Goal: Transaction & Acquisition: Purchase product/service

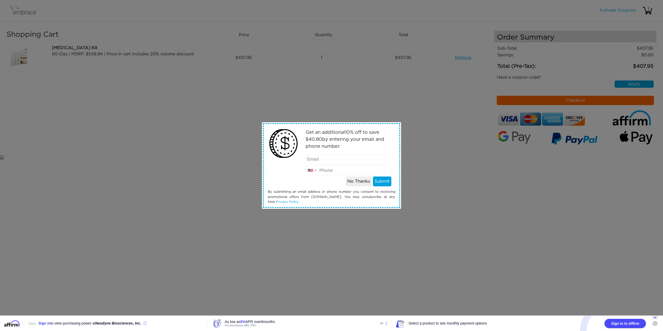
click at [342, 161] on input "email" at bounding box center [349, 160] width 86 height 10
type input "[EMAIL_ADDRESS][DOMAIN_NAME]"
type input "9082206645"
click at [380, 181] on button "Submit" at bounding box center [382, 182] width 18 height 10
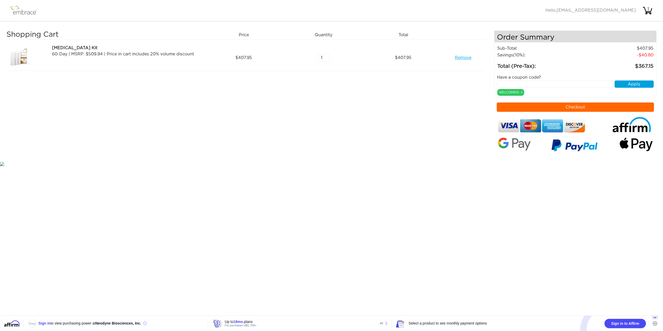
paste input "DOUBLETHEFUN"
type input "DOUBLETHEFUN"
click at [630, 85] on button "Apply" at bounding box center [634, 84] width 39 height 7
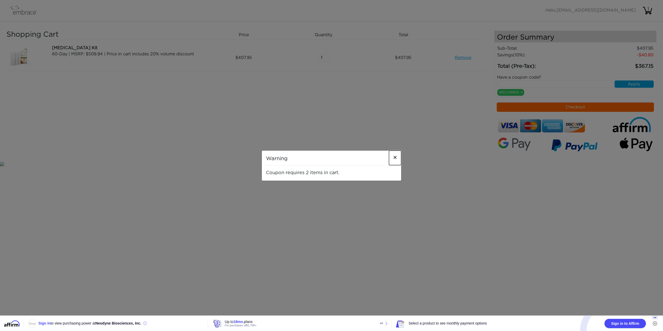
click at [395, 159] on span "×" at bounding box center [395, 158] width 4 height 6
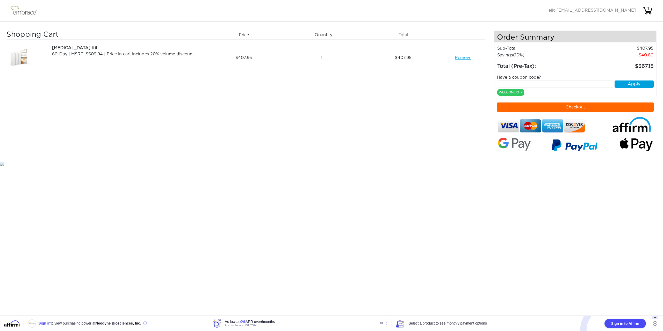
click at [320, 57] on input "1" at bounding box center [323, 57] width 13 height 7
drag, startPoint x: 320, startPoint y: 57, endPoint x: 323, endPoint y: 57, distance: 3.1
click at [320, 57] on input "1" at bounding box center [323, 57] width 13 height 7
type input "2"
click at [328, 55] on input "2" at bounding box center [323, 57] width 13 height 7
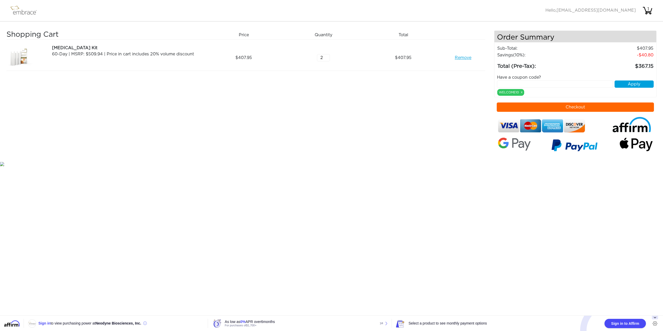
click at [368, 85] on div "Shopping Cart Price Quantity Qty Total Tummy Tuck Kit 60-Day | MSRP: $509.94 | …" at bounding box center [250, 96] width 488 height 131
click at [274, 163] on body "Activate Coupons Hello, darienrukshan@verizon.net 1 Shopping Cart Price Quantit…" at bounding box center [331, 83] width 663 height 167
click at [536, 83] on input "text" at bounding box center [555, 84] width 116 height 7
paste input "DOUBLETHEFUN"
type input "DOUBLETHEFUN"
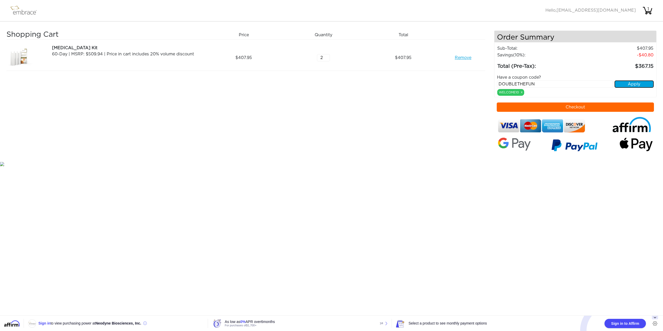
click at [632, 82] on button "Apply" at bounding box center [634, 84] width 39 height 7
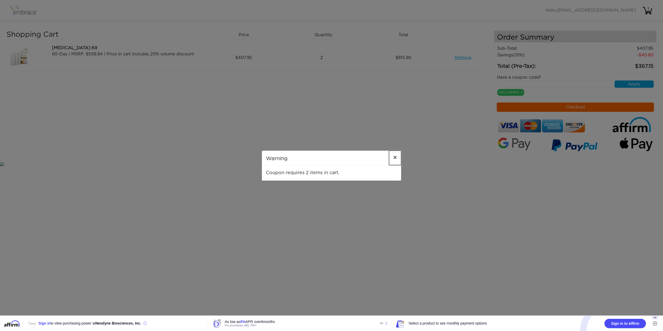
click at [396, 160] on span "×" at bounding box center [395, 158] width 4 height 6
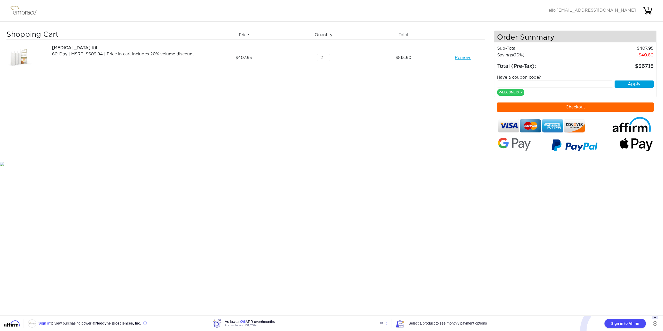
click at [535, 84] on input "text" at bounding box center [555, 84] width 116 height 7
click at [548, 84] on input "text" at bounding box center [555, 84] width 116 height 7
paste input "DOUBLETHEFUN"
type input "DOUBLETHEFUN"
click at [634, 85] on button "Apply" at bounding box center [634, 84] width 39 height 7
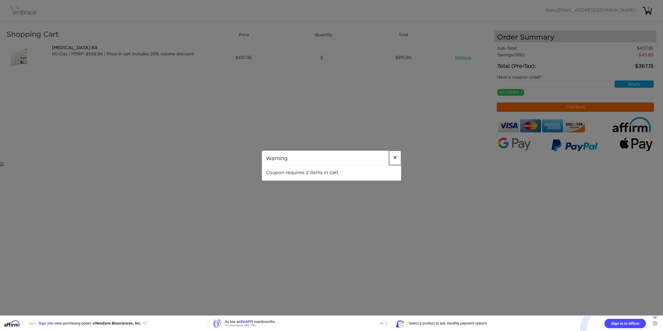
click at [397, 157] on span "×" at bounding box center [395, 158] width 4 height 6
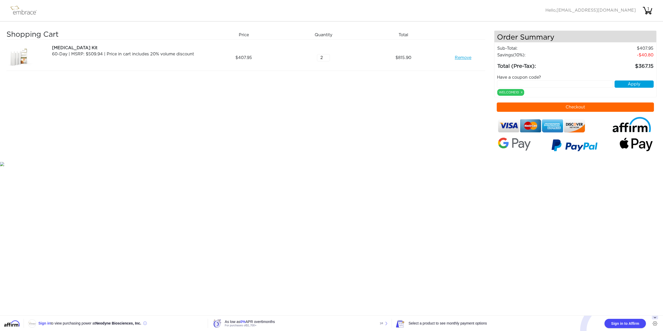
click at [417, 115] on div "Shopping Cart Price Quantity Qty Total Tummy Tuck Kit 60-Day | MSRP: $509.94 | …" at bounding box center [250, 96] width 488 height 131
click at [325, 59] on input "2" at bounding box center [323, 57] width 13 height 7
click at [341, 110] on div "Shopping Cart Price Quantity Qty Total Tummy Tuck Kit 60-Day | MSRP: $509.94 | …" at bounding box center [250, 96] width 488 height 131
click at [629, 69] on td "367.15" at bounding box center [618, 65] width 70 height 12
click at [402, 59] on span "815.90" at bounding box center [404, 58] width 16 height 6
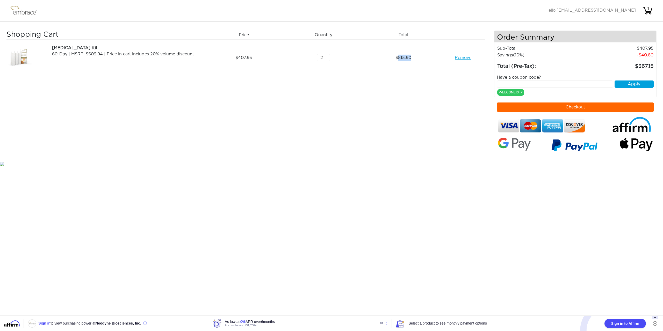
click at [402, 59] on span "815.90" at bounding box center [404, 58] width 16 height 6
click at [22, 13] on img at bounding box center [26, 10] width 34 height 13
click at [545, 82] on input "text" at bounding box center [555, 84] width 116 height 7
paste input "DOUBLETHEFUN"
type input "DOUBLETHEFUN"
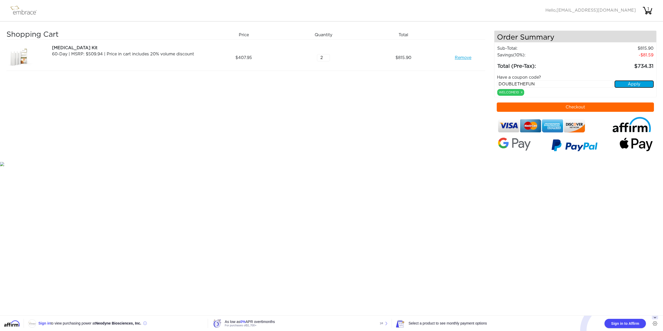
click at [630, 84] on button "Apply" at bounding box center [634, 84] width 39 height 7
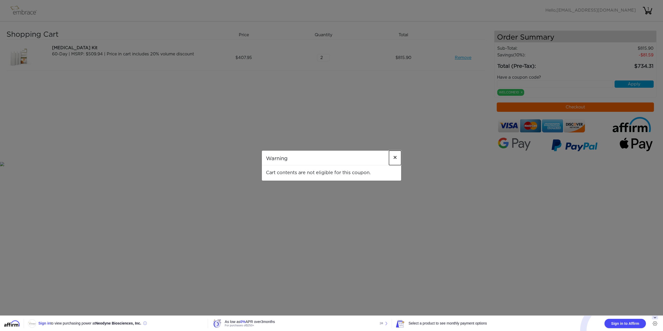
click at [394, 157] on span "×" at bounding box center [395, 158] width 4 height 6
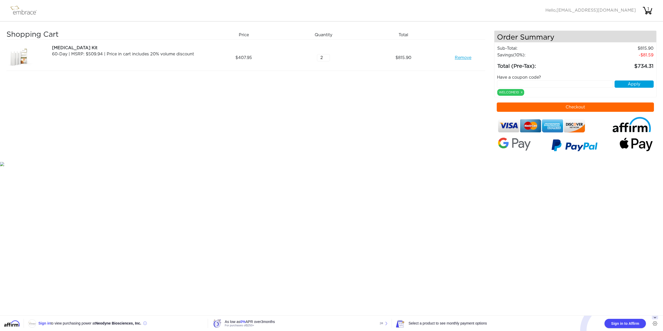
click at [322, 58] on input "2" at bounding box center [323, 57] width 13 height 7
type input "1"
click at [327, 58] on input "1" at bounding box center [323, 57] width 13 height 7
click at [467, 104] on div "Shopping Cart Price Quantity Qty Total Tummy Tuck Kit 60-Day | MSRP: $509.94 | …" at bounding box center [250, 96] width 488 height 131
click at [619, 324] on span "Sign in to Affirm" at bounding box center [625, 323] width 28 height 4
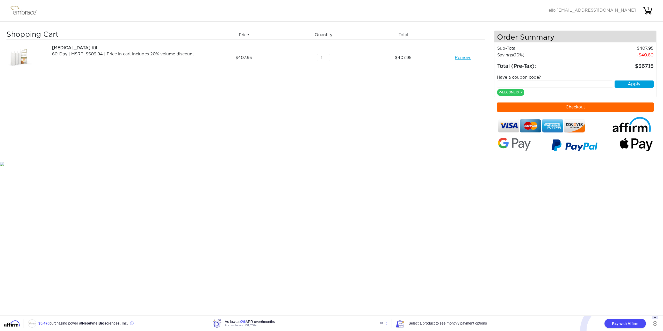
click at [579, 105] on button "Checkout" at bounding box center [575, 107] width 157 height 9
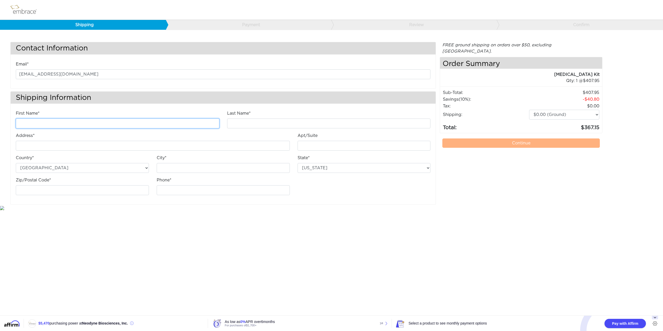
click at [54, 122] on input "First Name*" at bounding box center [118, 124] width 204 height 10
type input "Darien"
type input "Rajay"
type input "321 South Broad Street, Unit 205"
type input "ELIZABETH"
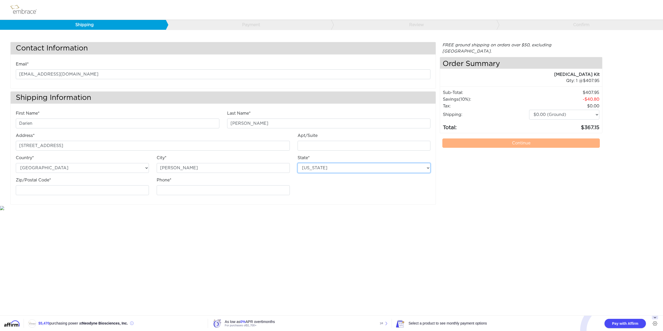
select select "NJ"
type input "07202"
type input "9082206645"
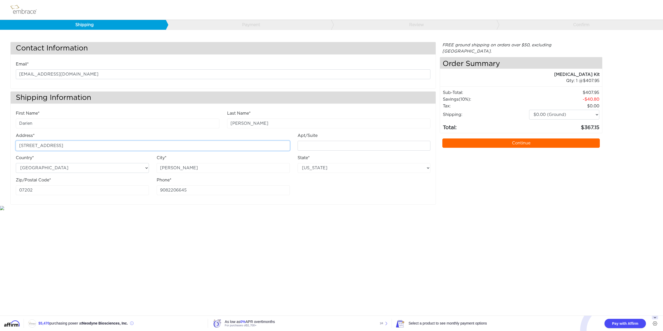
click at [36, 144] on input "321 South Broad Street, Unit 205" at bounding box center [153, 146] width 274 height 10
drag, startPoint x: 80, startPoint y: 143, endPoint x: 110, endPoint y: 142, distance: 29.3
click at [110, 142] on input "321 S Broad Street, Unit 205" at bounding box center [153, 146] width 274 height 10
type input "321 S Broad Street"
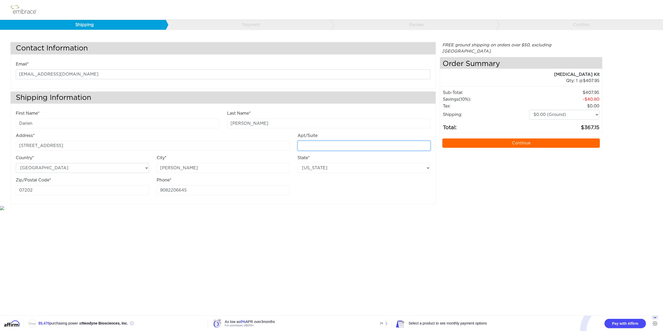
click at [319, 140] on div "Apt/Suite" at bounding box center [364, 142] width 133 height 18
type input "Unit 205"
click at [346, 199] on div "First Name* Darien Last Name* Rajay Address* 321 S Broad Street Apt/Suite Unit …" at bounding box center [223, 157] width 425 height 94
click at [551, 110] on select "$0.00 (Ground) $15.00 (Express Saver) $20.00 (Two Day) $30.00 (Overnight)" at bounding box center [564, 115] width 70 height 10
select select "3"
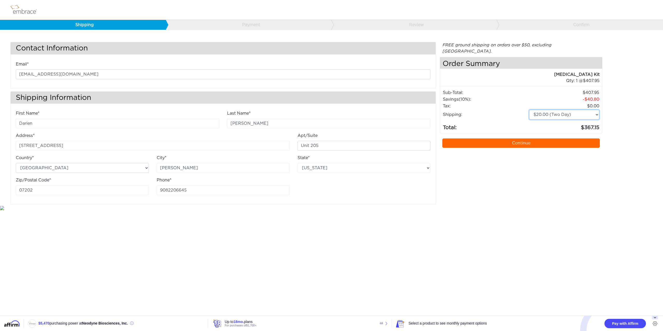
click at [529, 110] on select "$0.00 (Ground) $15.00 (Express Saver) $20.00 (Two Day) $30.00 (Overnight)" at bounding box center [564, 115] width 70 height 10
click at [520, 139] on link "Continue" at bounding box center [520, 143] width 157 height 9
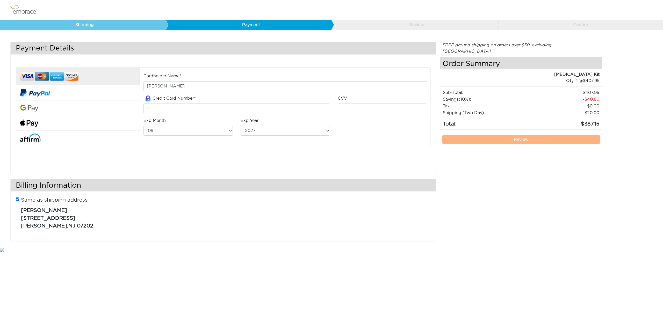
select select "9"
select select "2027"
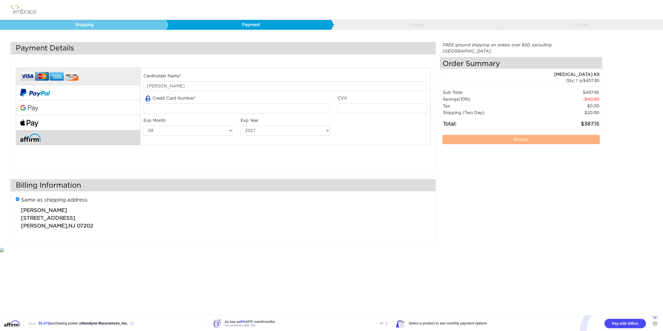
click at [32, 138] on img at bounding box center [30, 138] width 20 height 8
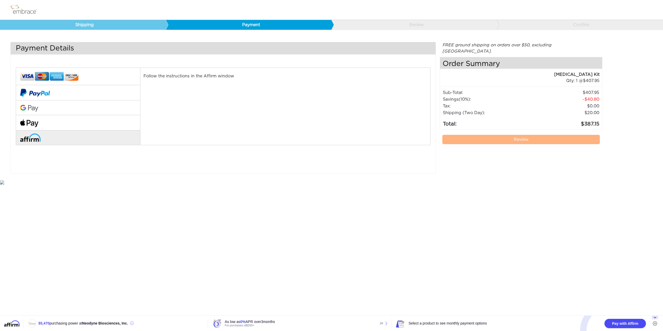
scroll to position [2, 0]
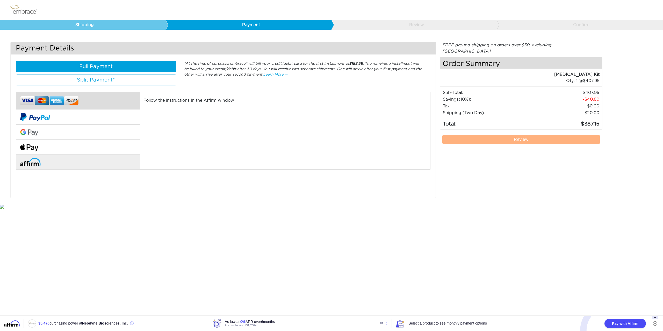
click at [64, 101] on img at bounding box center [49, 101] width 58 height 12
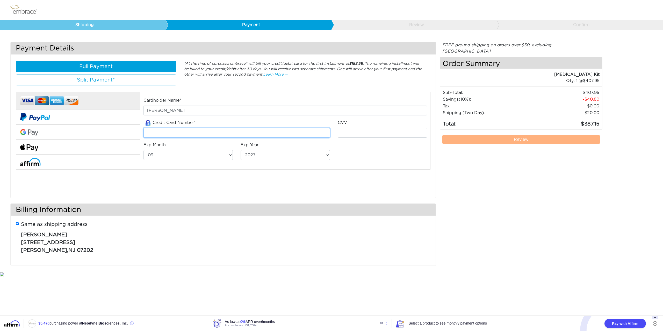
click at [189, 133] on input "tel" at bounding box center [237, 133] width 187 height 10
click at [189, 132] on input "tel" at bounding box center [237, 133] width 187 height 10
click at [529, 192] on div "FREE ground shipping on orders over $50, excluding Australia. Any applicable im…" at bounding box center [521, 156] width 163 height 229
click at [176, 130] on input "tel" at bounding box center [237, 133] width 187 height 10
click at [176, 129] on input "tel" at bounding box center [237, 133] width 187 height 10
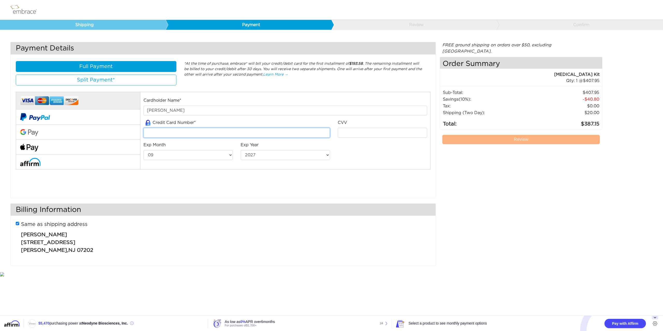
click at [177, 129] on input "tel" at bounding box center [237, 133] width 187 height 10
type input "4079930089567537"
click at [360, 128] on input "tel" at bounding box center [382, 133] width 89 height 10
type input "683"
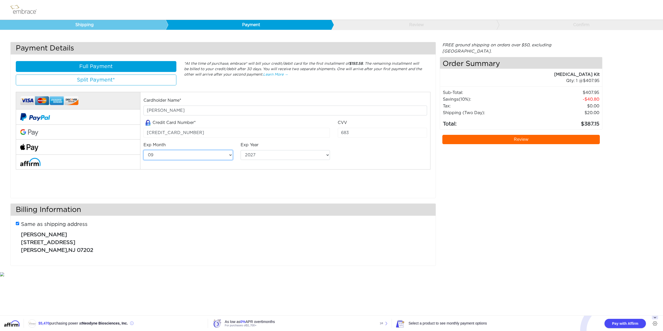
click at [216, 157] on select "01 02 03 04 05 06 07 08 09 10 11 12" at bounding box center [188, 155] width 89 height 10
select select "2"
click at [144, 150] on select "01 02 03 04 05 06 07 08 09 10 11 12" at bounding box center [188, 155] width 89 height 10
click at [255, 155] on select "2025 2026 2027 2028 2029 2030 2031 2032 2033 2034 2035 2036 2037 2038 2039" at bounding box center [285, 155] width 89 height 10
select select "2029"
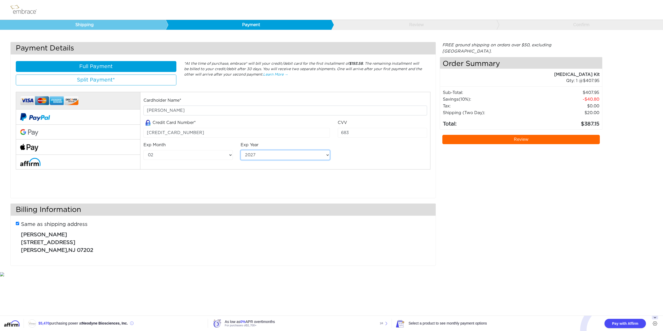
click at [241, 150] on select "2025 2026 2027 2028 2029 2030 2031 2032 2033 2034 2035 2036 2037 2038 2039" at bounding box center [285, 155] width 89 height 10
click at [333, 183] on div "Cardholder Name* Darien Rajay Credit Card Number* 4079930089567537 CVV 683 Exp …" at bounding box center [223, 137] width 422 height 105
click at [96, 63] on button "Full Payment" at bounding box center [96, 66] width 161 height 11
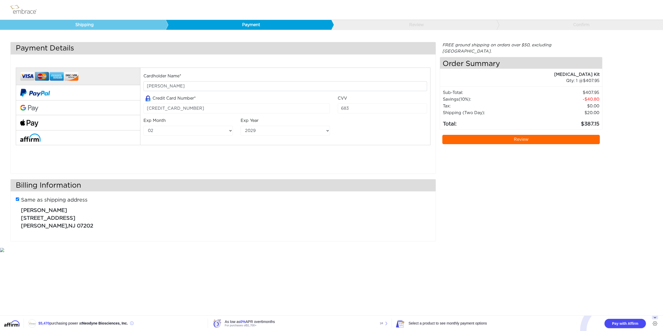
click at [517, 135] on link "Review" at bounding box center [520, 139] width 157 height 9
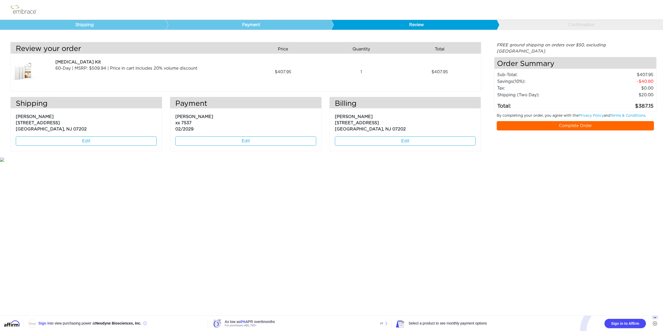
click at [81, 141] on link "Edit" at bounding box center [86, 141] width 141 height 9
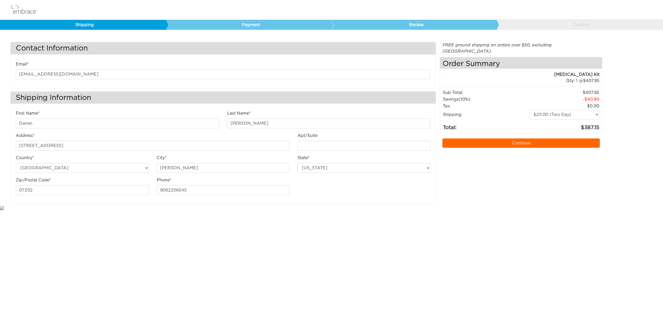
select select "NJ"
select select "3"
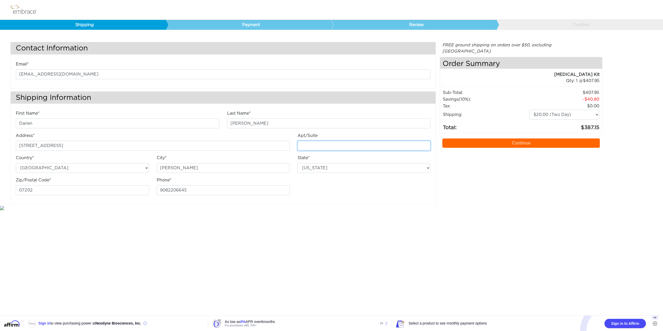
click at [322, 145] on input "Apt/Suite" at bounding box center [364, 146] width 133 height 10
type input "u"
type input "Unit 205"
click at [424, 192] on div "First Name* Darien Last Name* Rajay Address* 321 S Broad Street Apt/Suite City*" at bounding box center [223, 154] width 422 height 89
click at [515, 139] on link "Continue" at bounding box center [520, 143] width 157 height 9
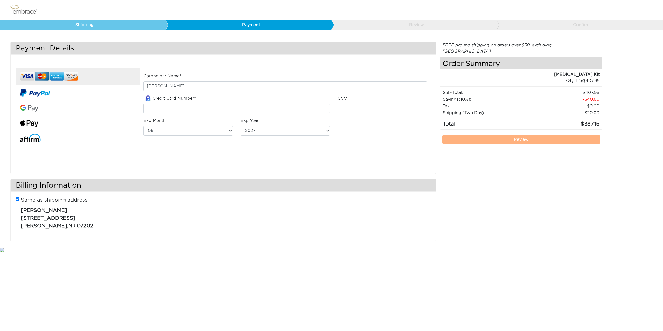
select select "9"
select select "2027"
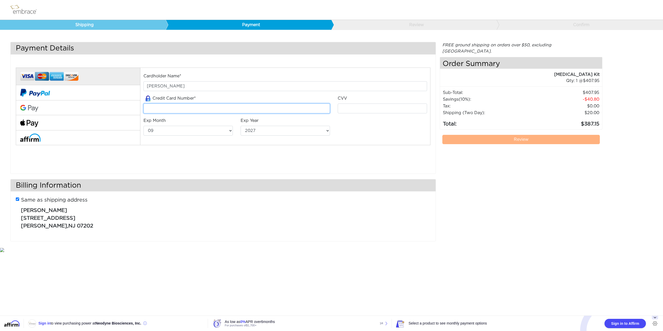
click at [182, 108] on input "tel" at bounding box center [237, 109] width 187 height 10
click at [245, 151] on div "Cardholder Name* [PERSON_NAME] Credit Card Number*" at bounding box center [223, 113] width 422 height 105
click at [85, 24] on link "Shipping" at bounding box center [83, 25] width 166 height 10
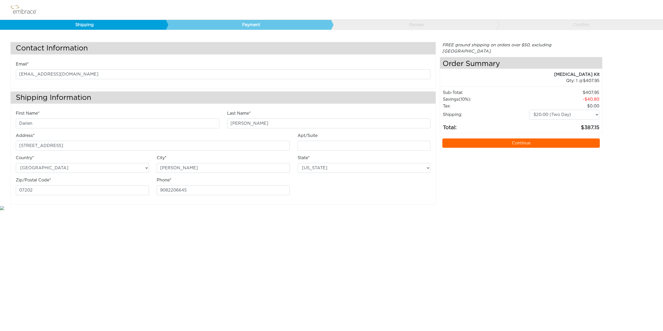
select select "NJ"
select select "3"
click at [309, 145] on input "Apt/Suite" at bounding box center [364, 146] width 133 height 10
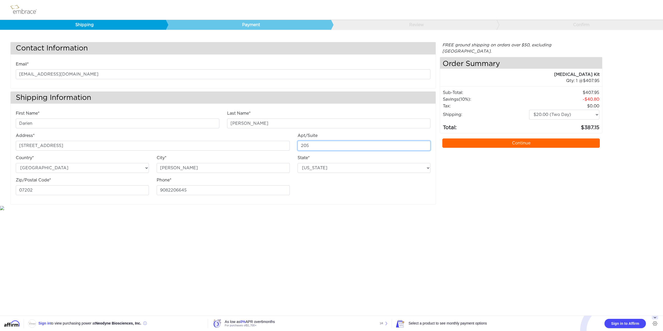
type input "205"
click at [362, 211] on html "Shipping Payment Review Confirm Contact Information Email* [EMAIL_ADDRESS][DOMA…" at bounding box center [331, 105] width 663 height 211
click at [520, 139] on link "Continue" at bounding box center [520, 143] width 157 height 9
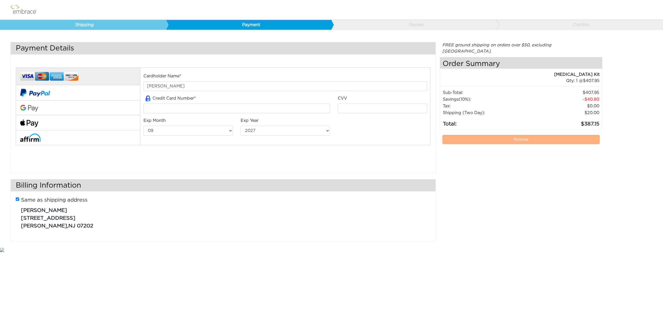
select select "9"
select select "2027"
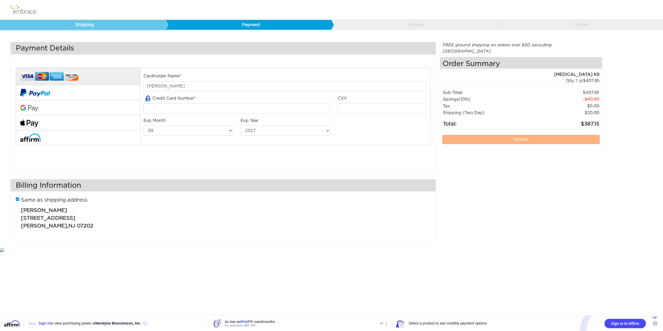
click at [80, 26] on link "Shipping" at bounding box center [83, 25] width 166 height 10
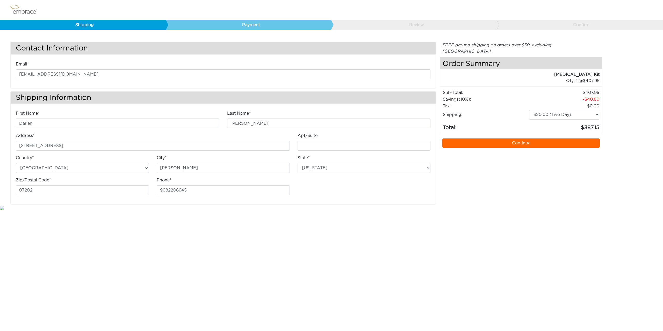
select select "NJ"
select select "3"
click at [174, 145] on input "321 S Broad Street" at bounding box center [153, 146] width 274 height 10
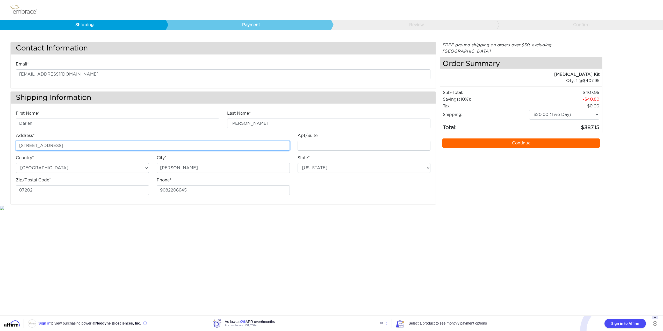
type input "[STREET_ADDRESS]"
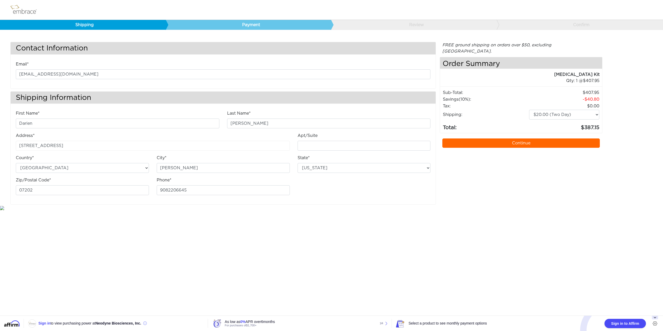
click at [365, 211] on html "Shipping Payment Review Confirm Contact Information Email* darienrukshan@verizo…" at bounding box center [331, 105] width 663 height 211
click at [529, 139] on link "Continue" at bounding box center [520, 143] width 157 height 9
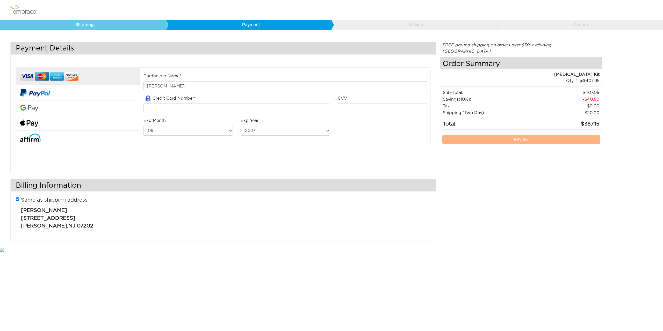
select select "9"
select select "2027"
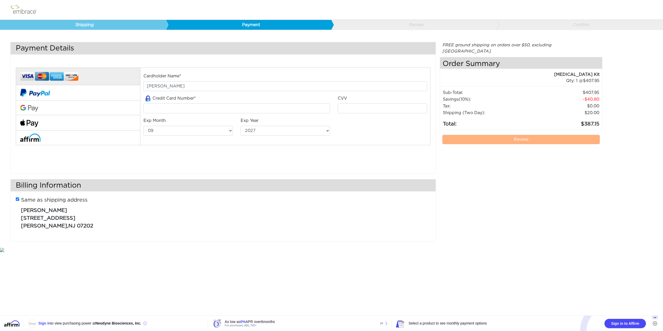
click at [210, 113] on div "Credit Card Number*" at bounding box center [237, 106] width 194 height 23
click at [210, 107] on input "tel" at bounding box center [237, 109] width 187 height 10
type input "[CREDIT_CARD_NUMBER]"
click at [223, 128] on select "01 02 03 04 05 06 07 08 09 10 11 12" at bounding box center [188, 131] width 89 height 10
select select "2"
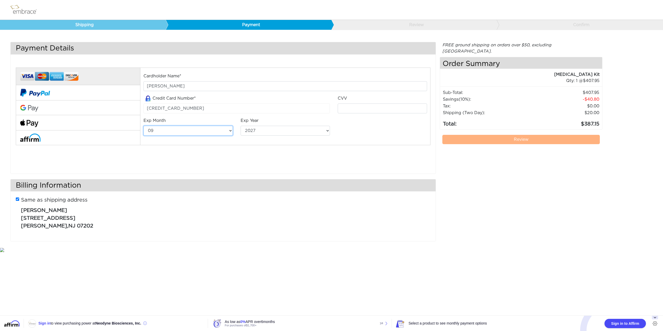
click at [144, 126] on select "01 02 03 04 05 06 07 08 09 10 11 12" at bounding box center [188, 131] width 89 height 10
click at [264, 128] on select "2025 2026 2027 2028 2029 2030 2031 2032 2033 2034 2035 2036 2037 2038 2039" at bounding box center [285, 131] width 89 height 10
select select "2029"
click at [241, 126] on select "2025 2026 2027 2028 2029 2030 2031 2032 2033 2034 2035 2036 2037 2038 2039" at bounding box center [285, 131] width 89 height 10
click at [364, 108] on input "tel" at bounding box center [382, 109] width 89 height 10
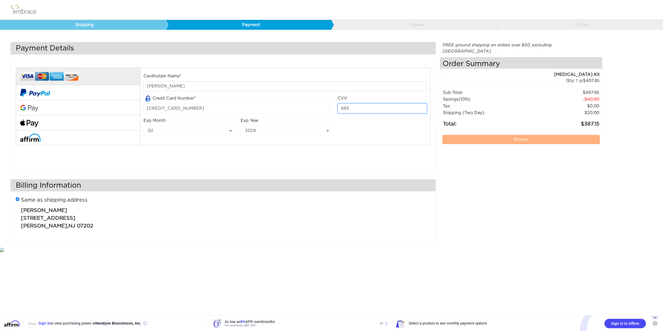
type input "683"
click at [470, 158] on div "FREE ground shipping on orders over $50, excluding [GEOGRAPHIC_DATA]. Any appli…" at bounding box center [521, 144] width 163 height 205
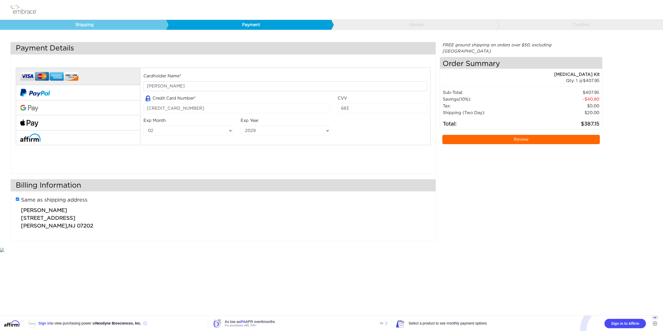
click at [525, 135] on link "Review" at bounding box center [520, 139] width 157 height 9
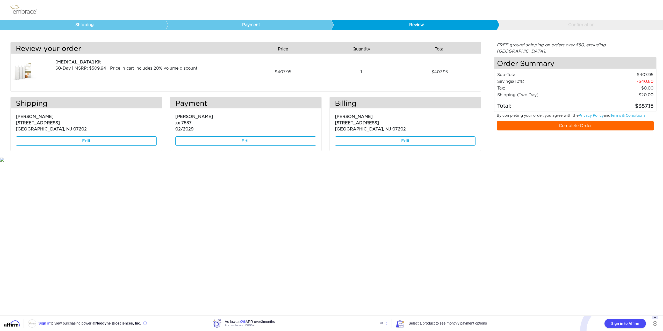
drag, startPoint x: 580, startPoint y: 119, endPoint x: 578, endPoint y: 134, distance: 15.4
click at [580, 121] on link "Complete Order" at bounding box center [575, 125] width 157 height 9
